Goal: Task Accomplishment & Management: Use online tool/utility

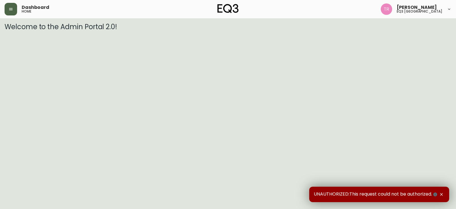
click at [12, 10] on icon "button" at bounding box center [11, 9] width 5 height 5
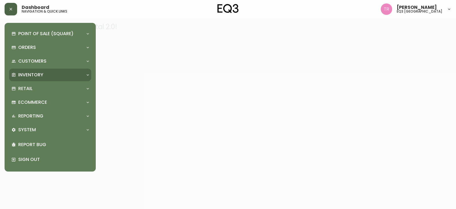
click at [69, 77] on div "Inventory" at bounding box center [47, 75] width 72 height 6
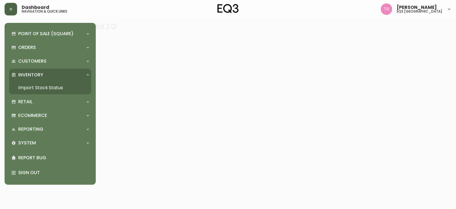
click at [45, 85] on link "Import Stock Status" at bounding box center [50, 87] width 82 height 13
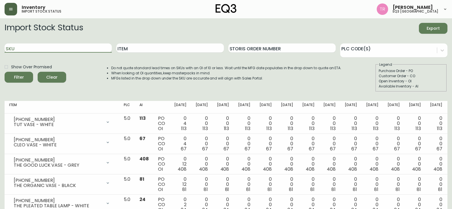
click at [42, 50] on input "SKU" at bounding box center [58, 47] width 107 height 9
click at [42, 47] on input "3020-801-6-A" at bounding box center [58, 47] width 107 height 9
click at [5, 72] on button "Filter" at bounding box center [19, 77] width 29 height 11
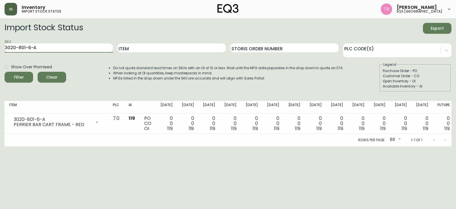
click at [67, 50] on input "3020-801-6-A" at bounding box center [59, 47] width 108 height 9
type input "3020-801-0-B"
click at [68, 50] on input "3020-801-0-B" at bounding box center [59, 47] width 108 height 9
click at [5, 72] on button "Filter" at bounding box center [19, 77] width 29 height 11
